Goal: Transaction & Acquisition: Purchase product/service

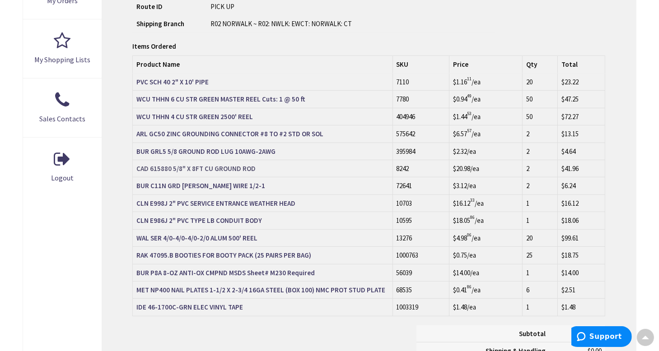
scroll to position [407, 0]
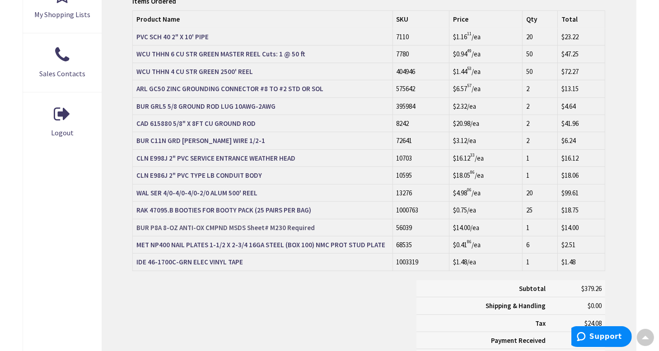
click at [223, 224] on strong "BUR P8A 8-OZ ANTI-OX CMPND MSDS Sheet# M230 Required" at bounding box center [225, 228] width 178 height 9
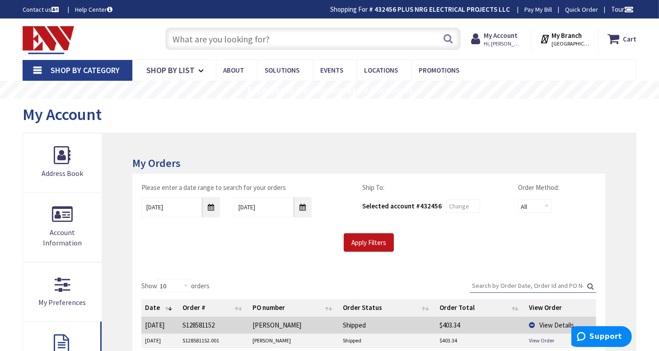
scroll to position [271, 0]
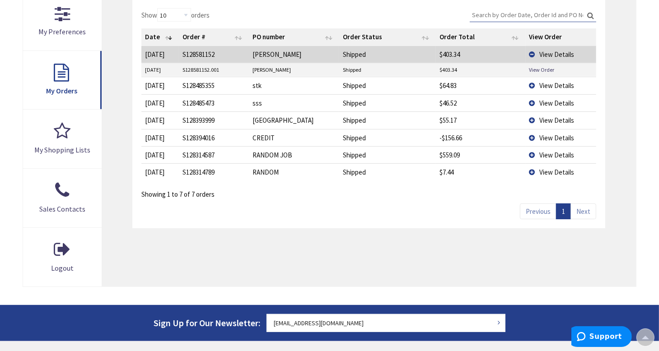
click at [542, 85] on span "View Details" at bounding box center [557, 85] width 35 height 9
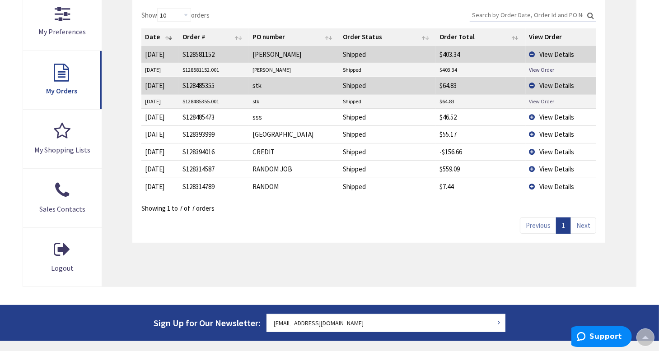
click at [540, 101] on link "View Order" at bounding box center [541, 102] width 25 height 8
click at [545, 113] on span "View Details" at bounding box center [557, 117] width 35 height 9
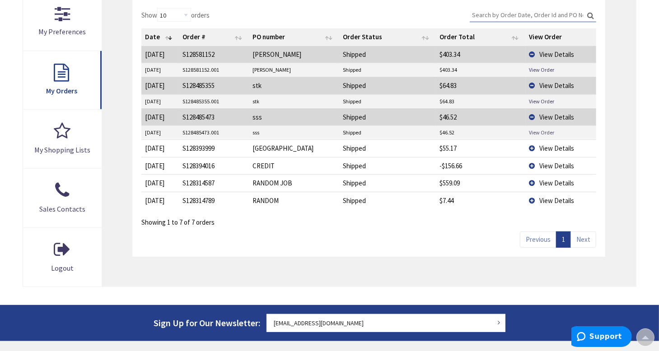
click at [546, 131] on link "View Order" at bounding box center [541, 133] width 25 height 8
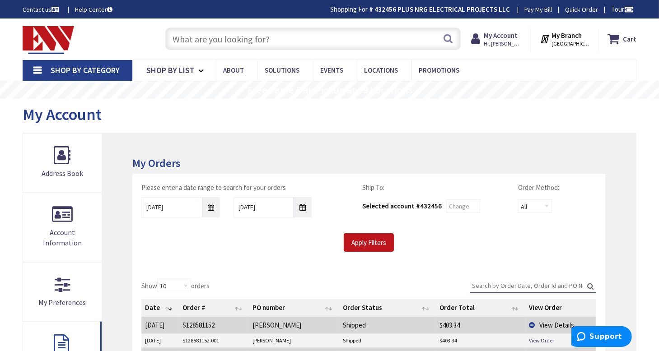
click at [295, 39] on input "text" at bounding box center [313, 39] width 296 height 23
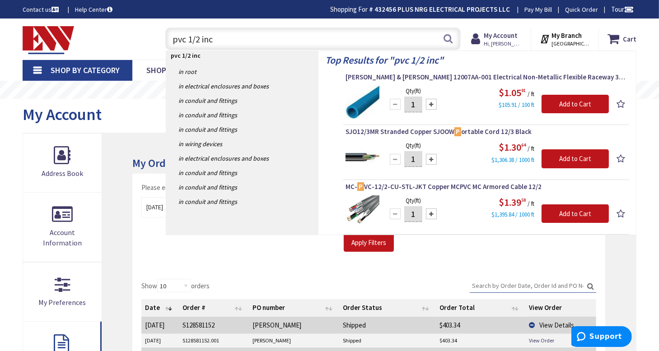
type input "pvc 1/2 inch"
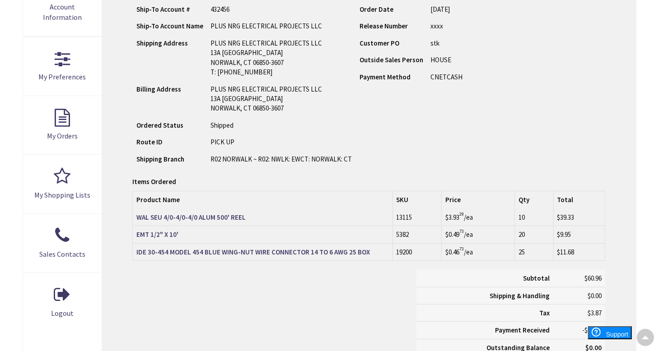
type input "[GEOGRAPHIC_DATA], [GEOGRAPHIC_DATA]"
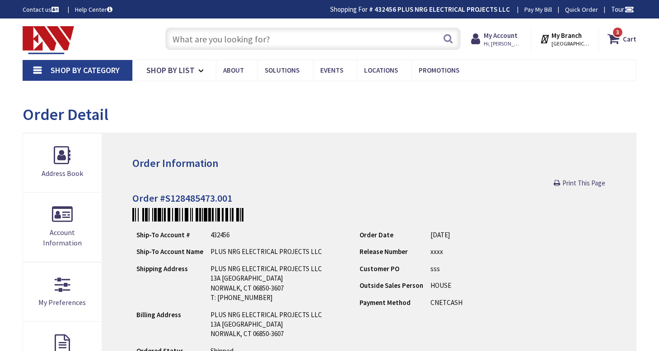
type input "[GEOGRAPHIC_DATA], [GEOGRAPHIC_DATA]"
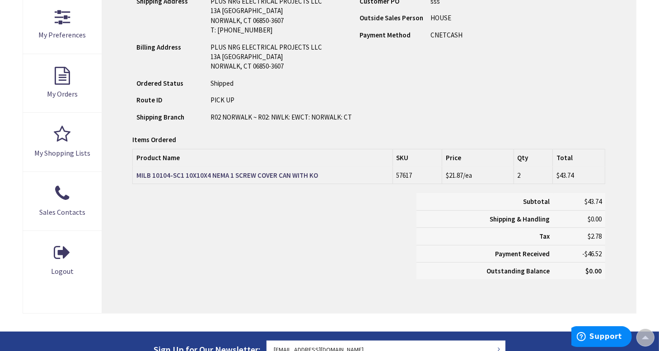
scroll to position [271, 0]
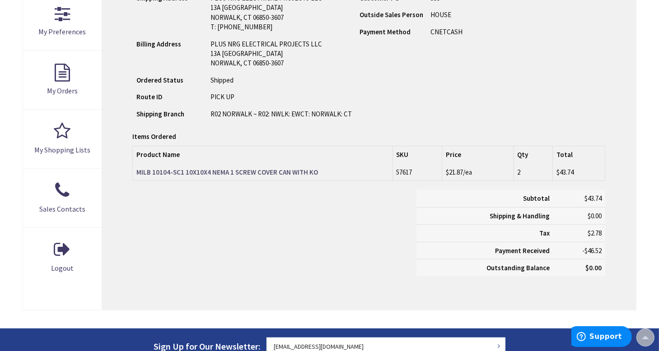
click at [266, 170] on strong "MILB 10104-SC1 10X10X4 NEMA 1 SCREW COVER CAN WITH KO" at bounding box center [227, 172] width 182 height 9
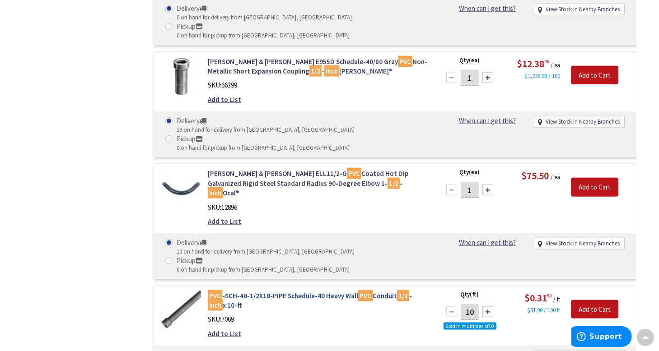
scroll to position [1039, 0]
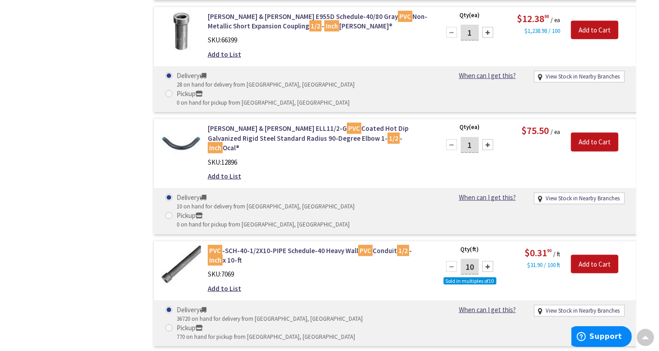
click at [490, 262] on div at bounding box center [487, 267] width 11 height 11
click at [489, 262] on div at bounding box center [487, 267] width 11 height 11
type input "40"
click at [598, 255] on input "Add to Cart" at bounding box center [594, 264] width 47 height 19
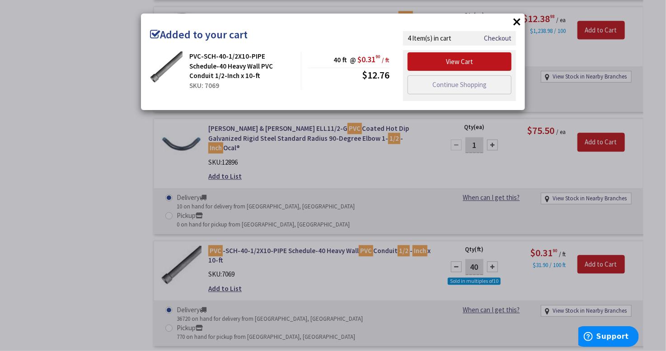
click at [515, 19] on button "×" at bounding box center [517, 22] width 14 height 14
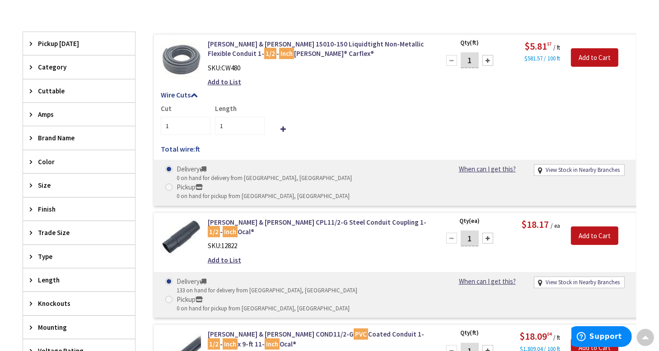
scroll to position [0, 0]
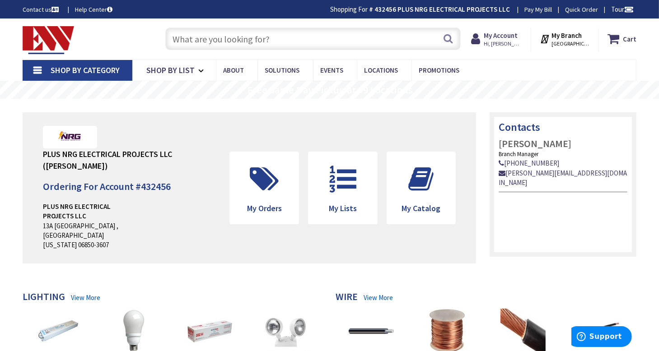
click at [222, 40] on input "text" at bounding box center [313, 39] width 296 height 23
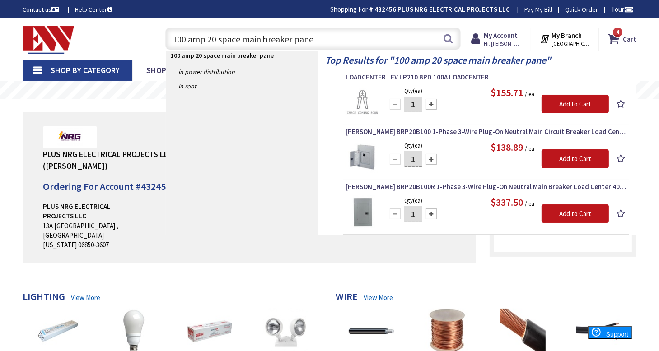
type input "100 amp 20 space main breaker panel"
